Goal: Information Seeking & Learning: Understand process/instructions

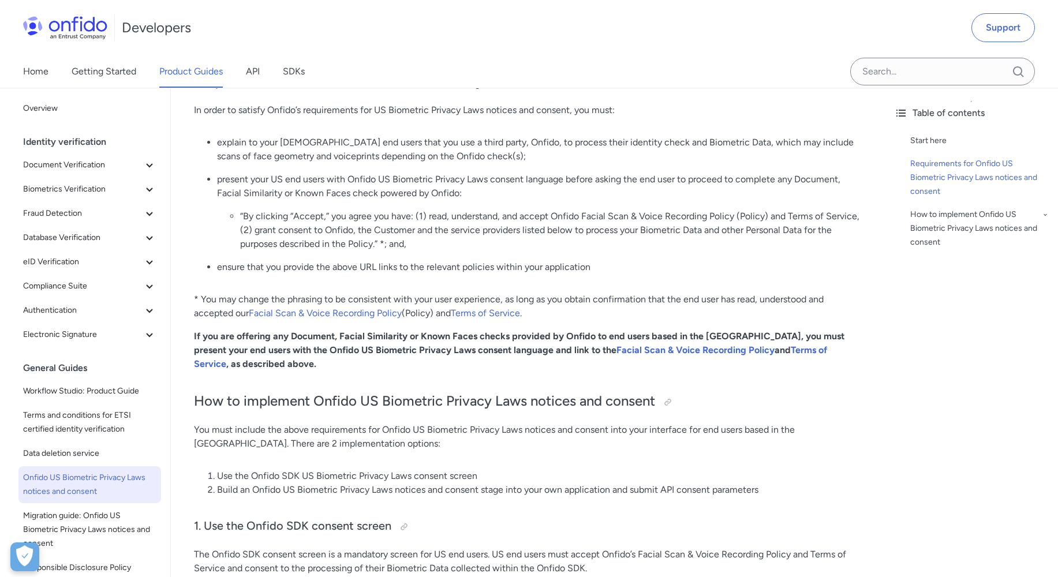
scroll to position [497, 0]
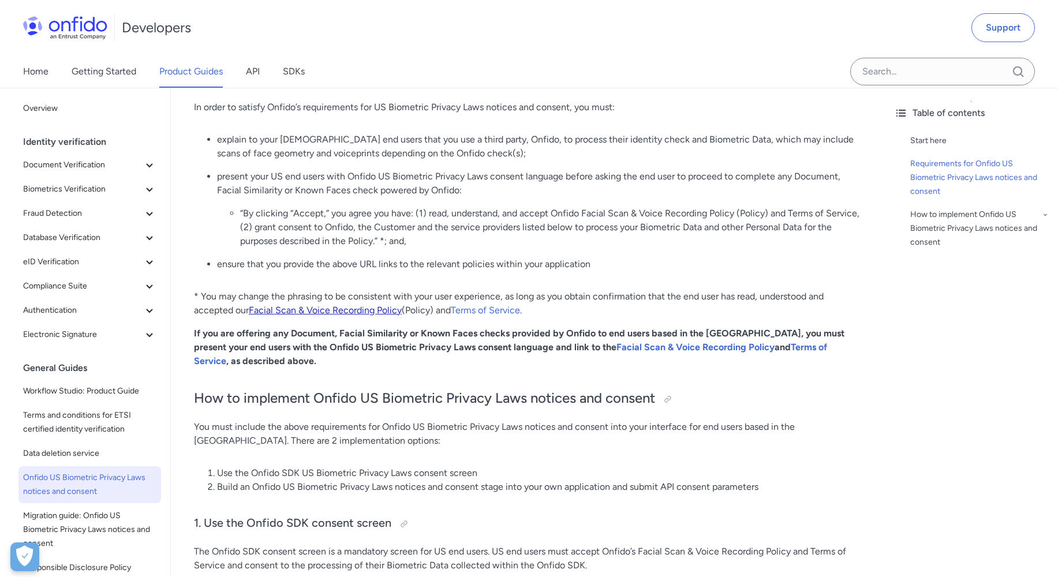
click at [319, 309] on link "Facial Scan & Voice Recording Policy" at bounding box center [325, 310] width 153 height 11
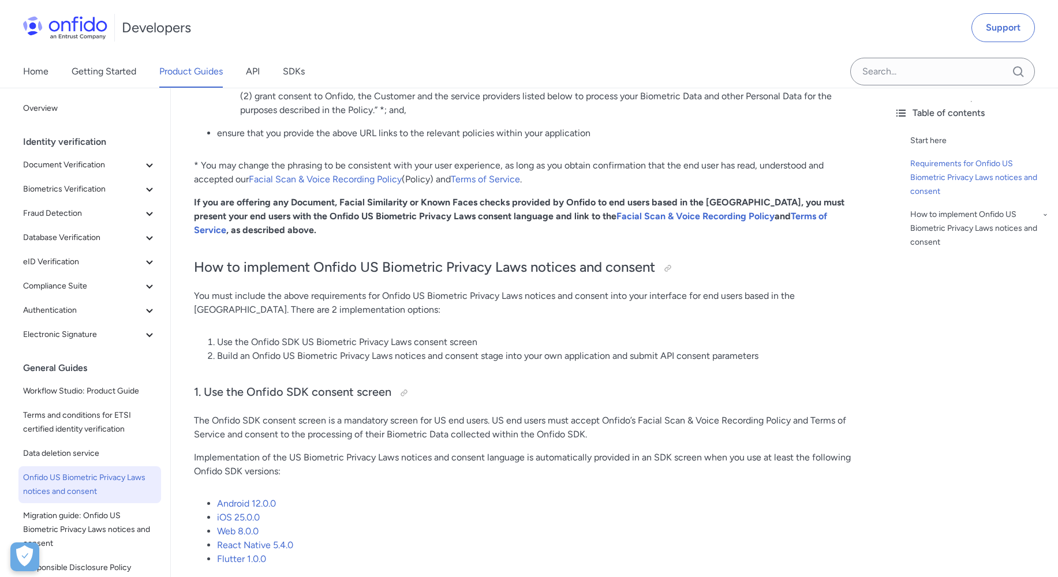
scroll to position [649, 0]
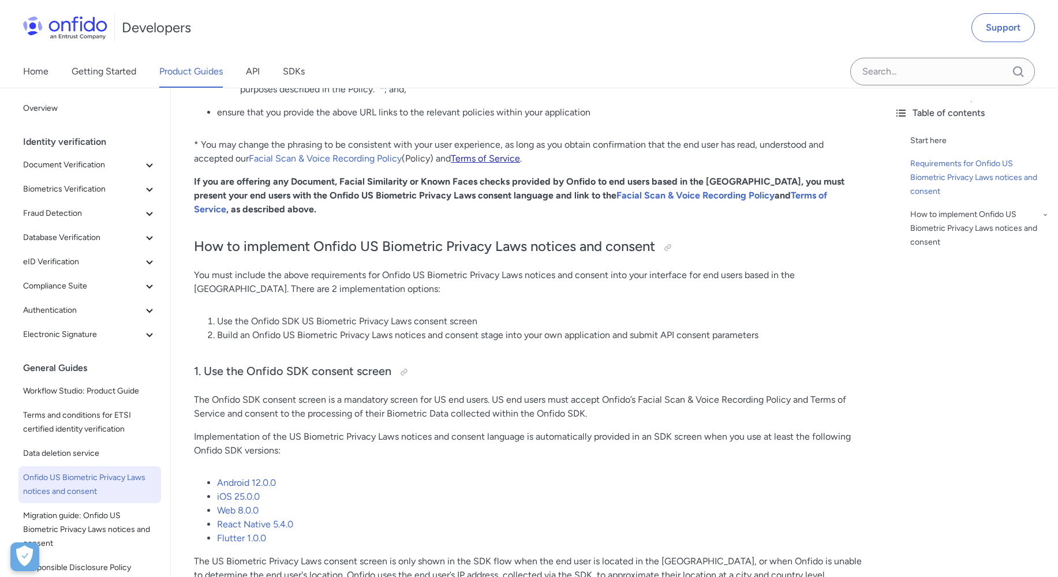
click at [501, 159] on link "Terms of Service" at bounding box center [485, 158] width 69 height 11
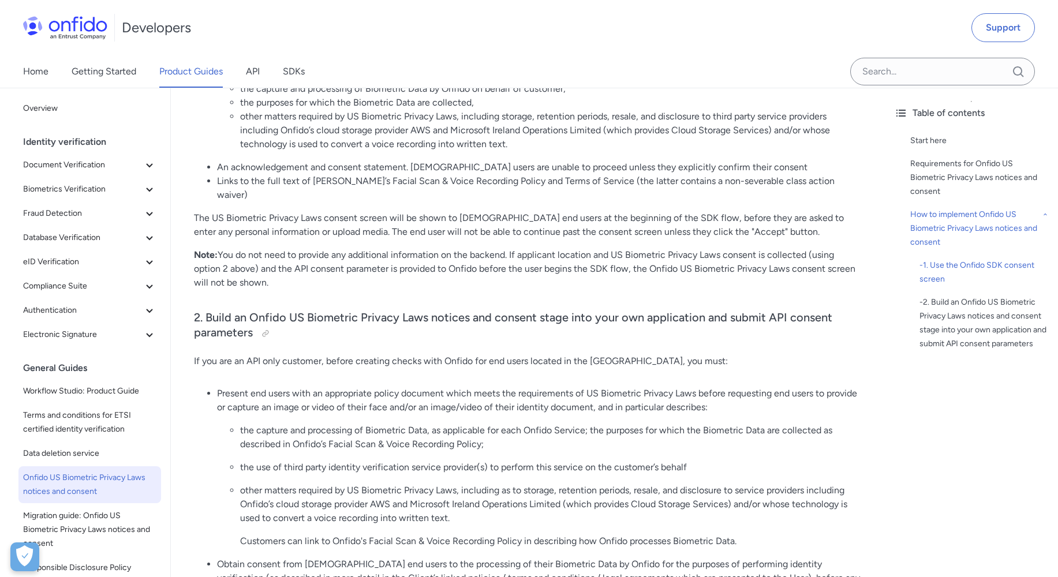
scroll to position [1212, 0]
